Goal: Task Accomplishment & Management: Manage account settings

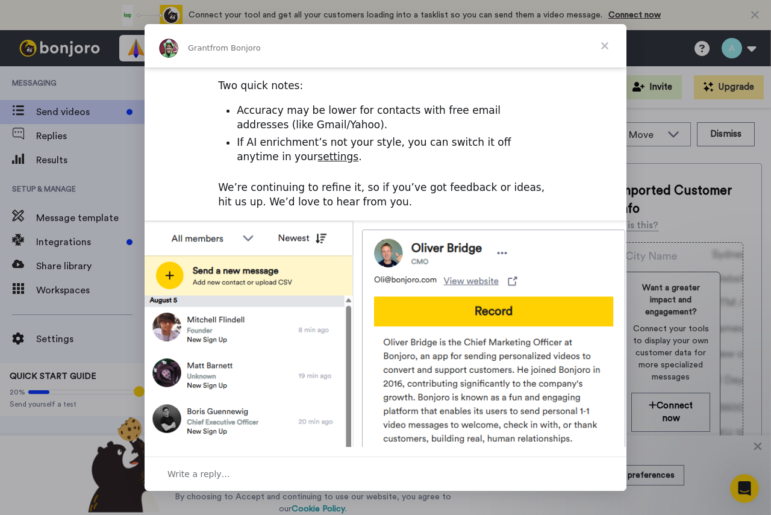
scroll to position [417, 0]
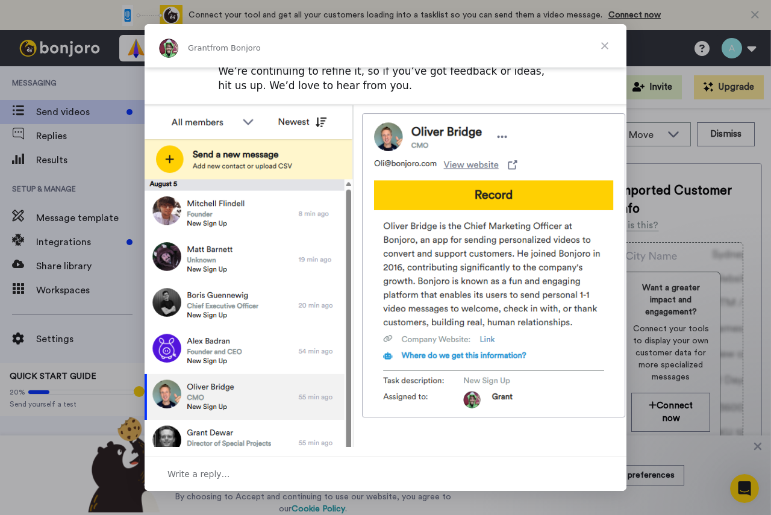
click at [605, 45] on span "Close" at bounding box center [604, 45] width 43 height 43
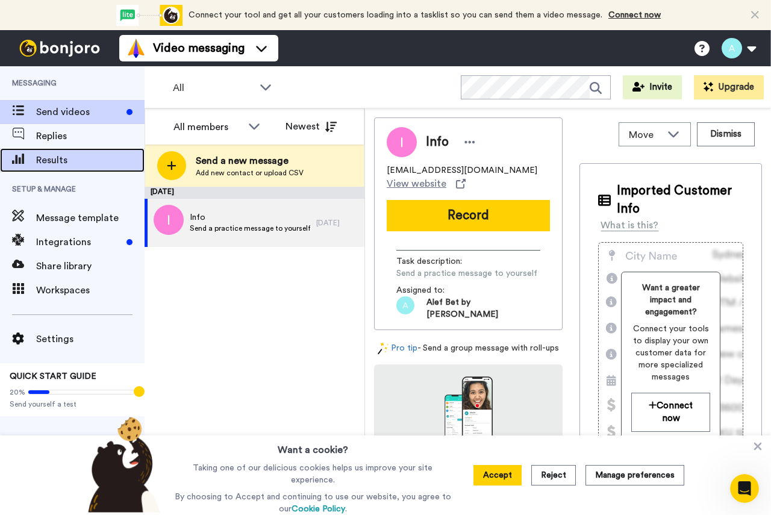
click at [50, 159] on span "Results" at bounding box center [90, 160] width 108 height 14
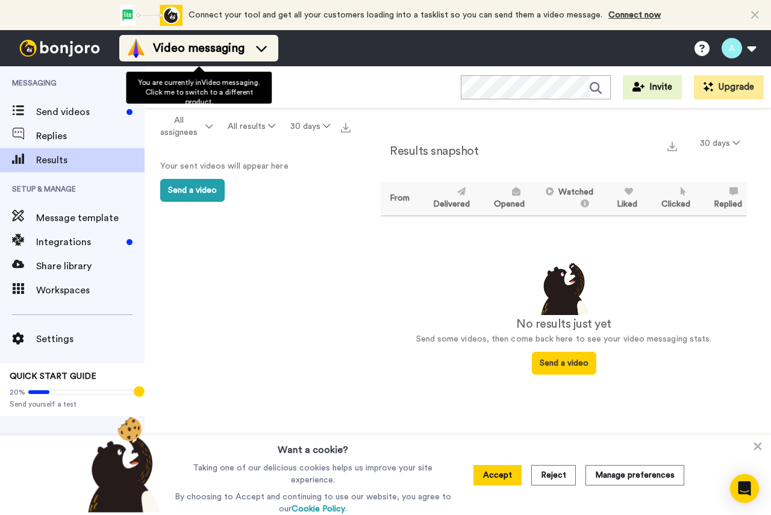
click at [242, 51] on span "Video messaging" at bounding box center [199, 48] width 92 height 17
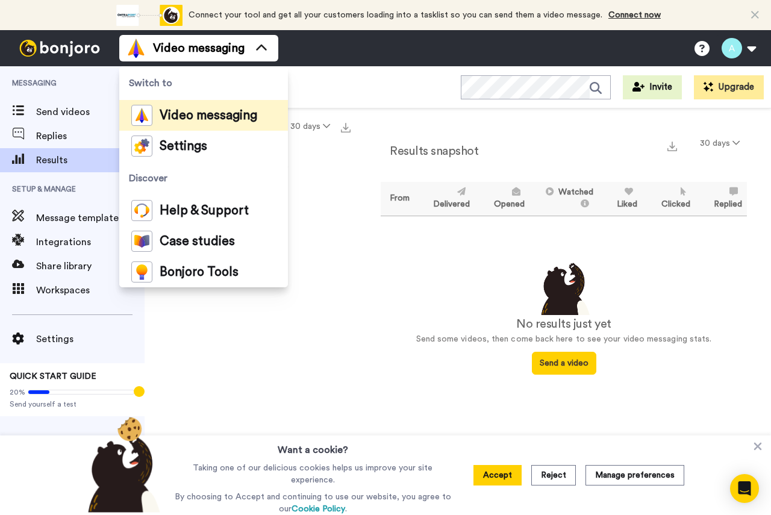
click at [340, 48] on div "Video messaging Switch to Video messaging Settings Discover Help & Support Case…" at bounding box center [445, 48] width 652 height 36
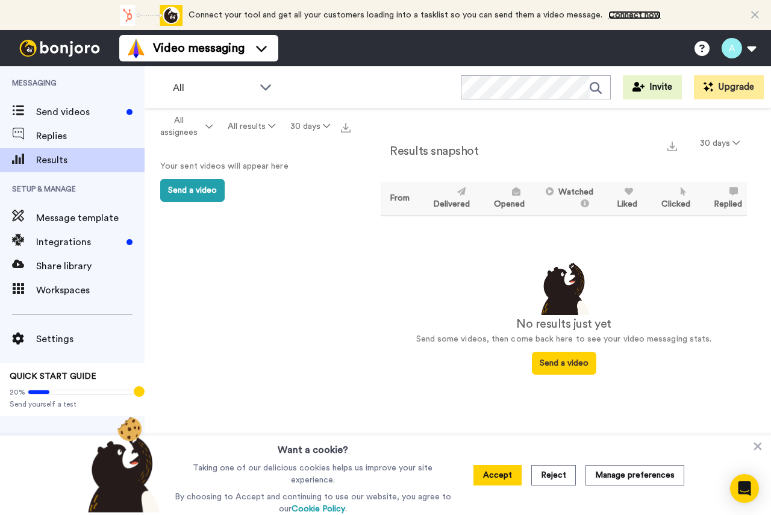
click at [637, 18] on link "Connect now" at bounding box center [634, 15] width 52 height 8
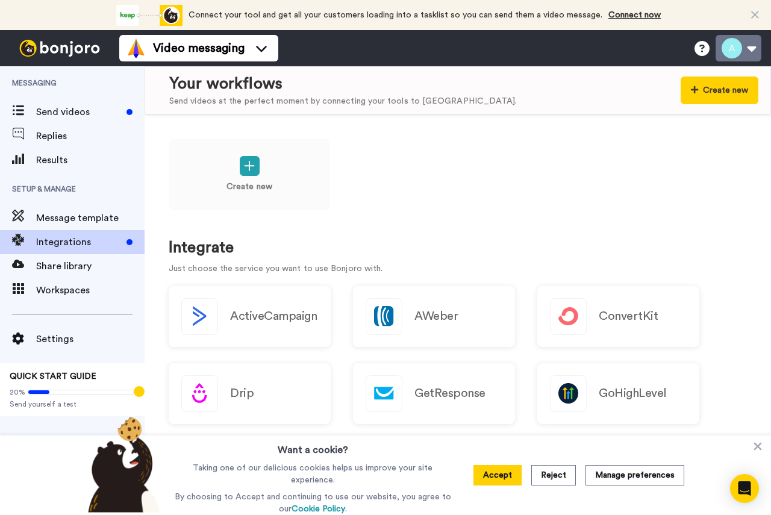
click at [750, 52] on button at bounding box center [738, 48] width 46 height 26
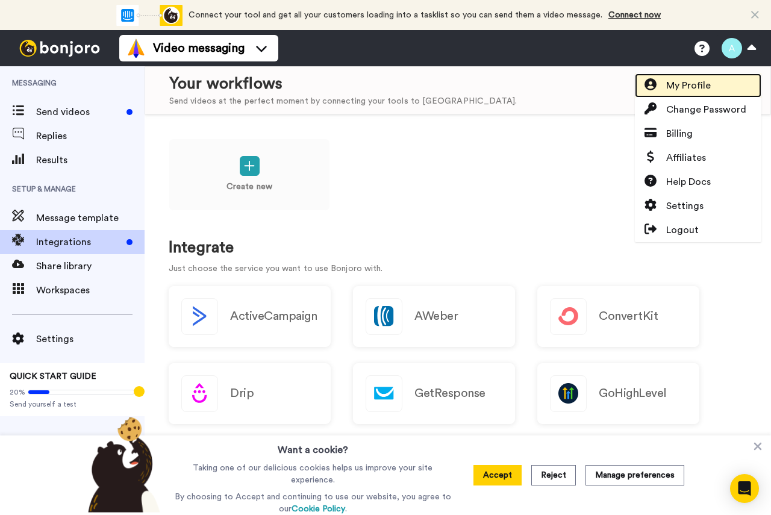
click at [686, 86] on span "My Profile" at bounding box center [688, 85] width 45 height 14
